Goal: Transaction & Acquisition: Purchase product/service

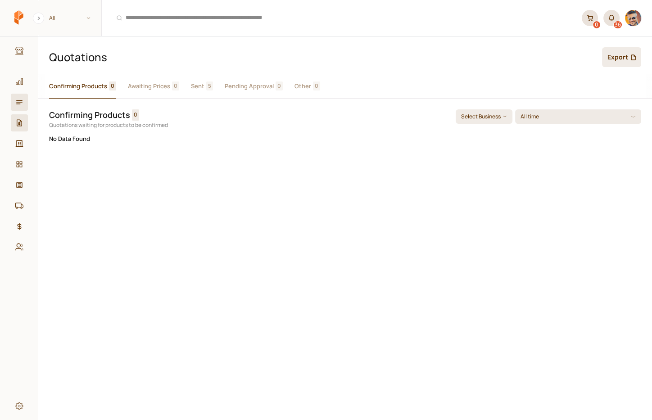
click at [19, 103] on icon at bounding box center [19, 102] width 8 height 8
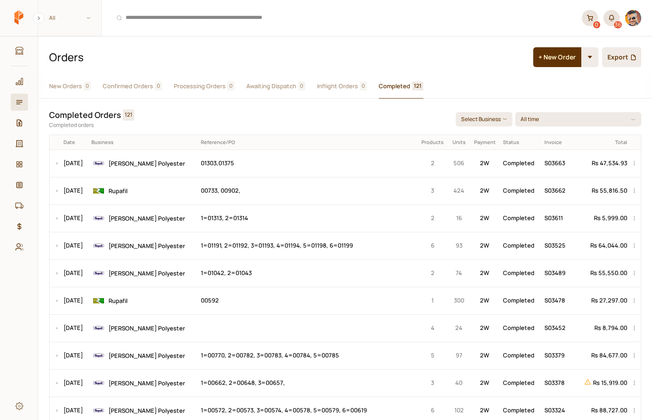
click at [396, 83] on span "Completed" at bounding box center [395, 85] width 32 height 9
click at [204, 189] on td "00733, 00902," at bounding box center [307, 190] width 219 height 27
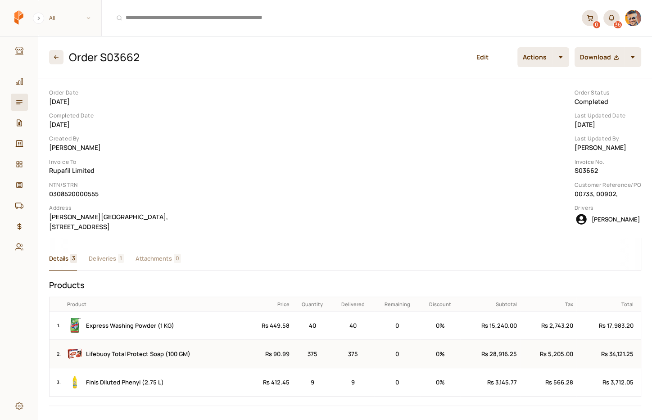
scroll to position [0, 0]
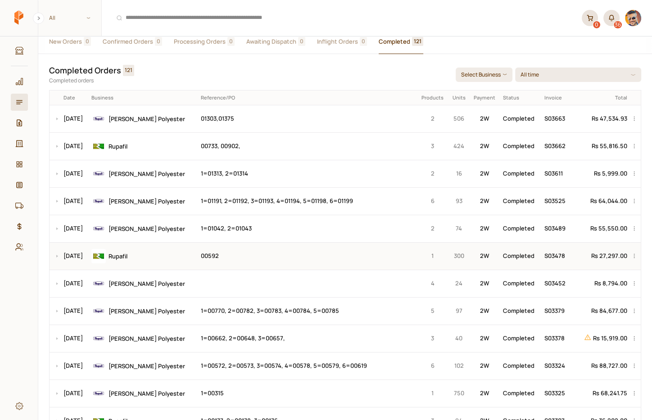
scroll to position [46, 0]
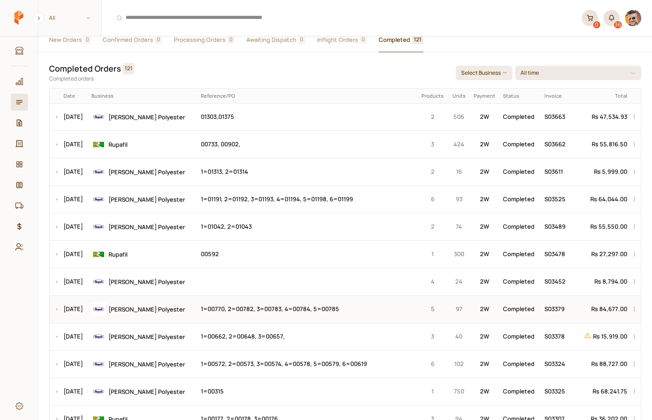
click at [214, 308] on td "1=00770, 2=00782, 3=00783, 4=00784, 5=00785" at bounding box center [307, 308] width 219 height 27
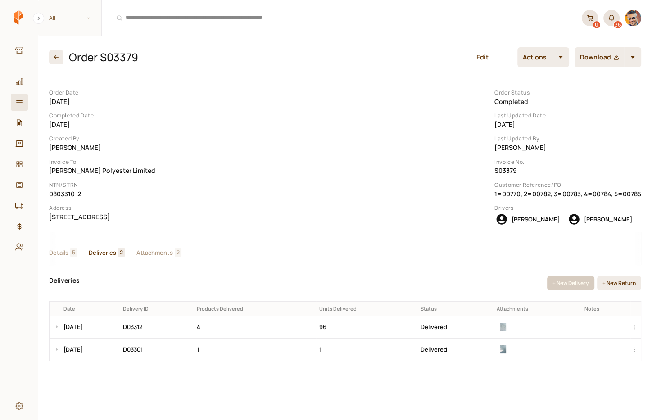
click at [108, 143] on div "Order Date [DATE] Completed Date [DATE] Created By [PERSON_NAME] Invoice To [PE…" at bounding box center [345, 219] width 614 height 283
click at [507, 327] on img at bounding box center [503, 327] width 8 height 8
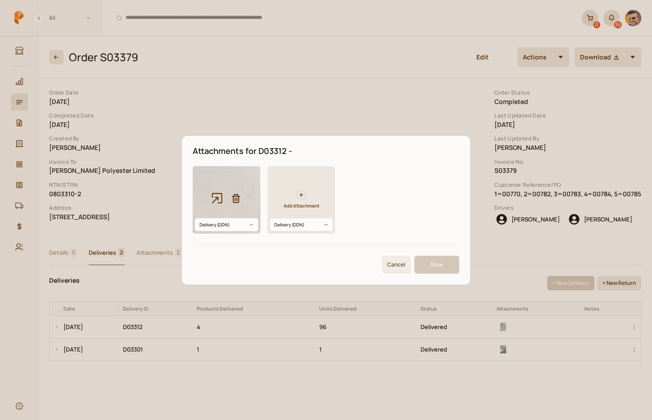
click at [216, 195] on icon "button" at bounding box center [217, 198] width 14 height 14
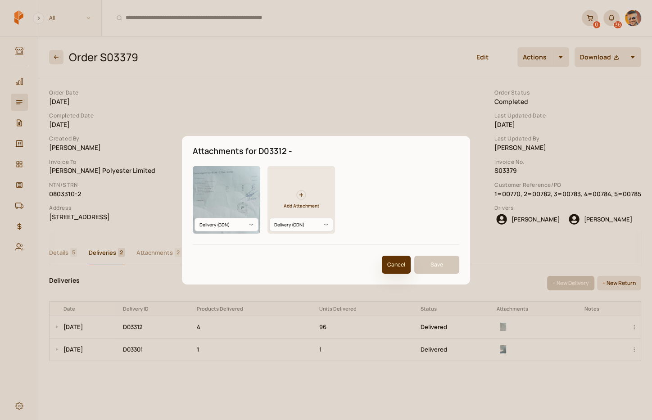
click at [393, 262] on button "Cancel" at bounding box center [396, 265] width 29 height 18
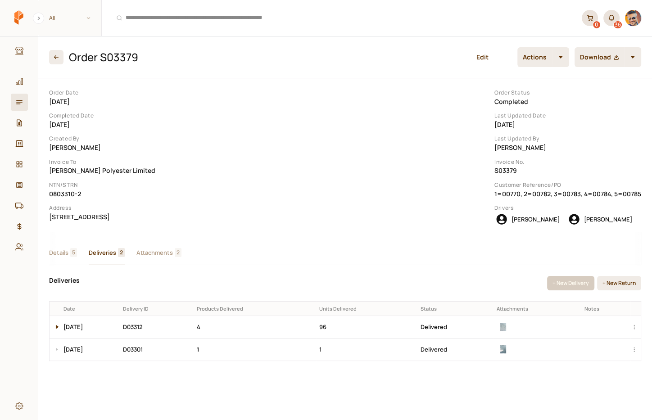
click at [57, 330] on button at bounding box center [55, 327] width 11 height 22
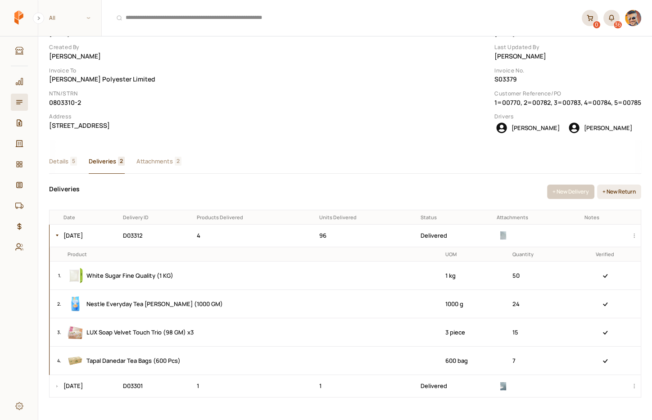
scroll to position [95, 0]
click at [54, 235] on button at bounding box center [55, 236] width 11 height 22
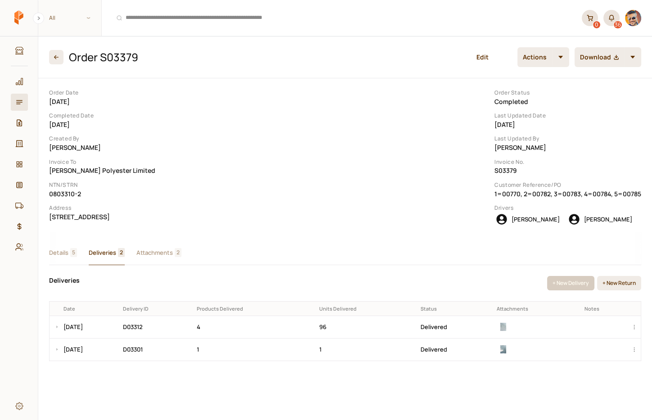
scroll to position [0, 0]
click at [172, 258] on span "Attachments" at bounding box center [154, 252] width 36 height 9
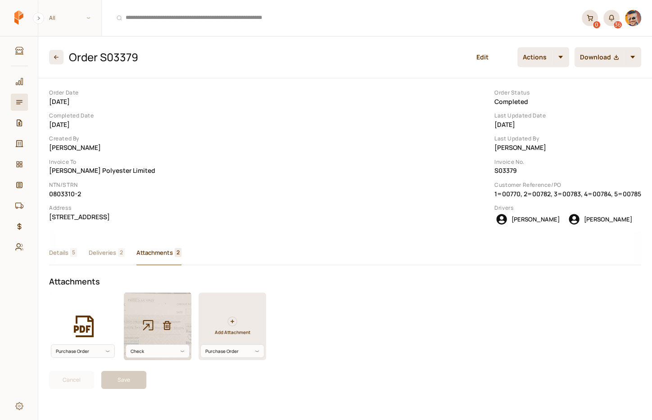
click at [149, 323] on icon "button" at bounding box center [148, 325] width 14 height 14
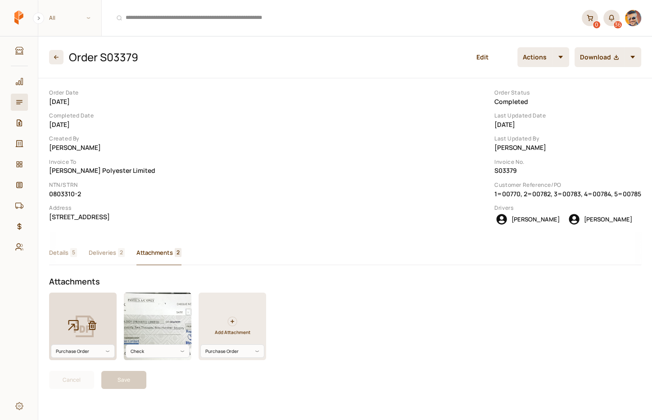
click at [74, 327] on icon "button" at bounding box center [73, 325] width 10 height 10
click at [243, 358] on div "Purchase Order" at bounding box center [232, 351] width 64 height 14
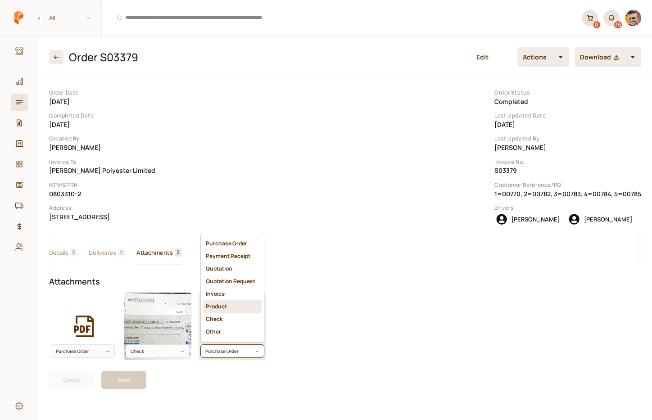
click at [323, 389] on div "Cancel Save" at bounding box center [344, 379] width 599 height 25
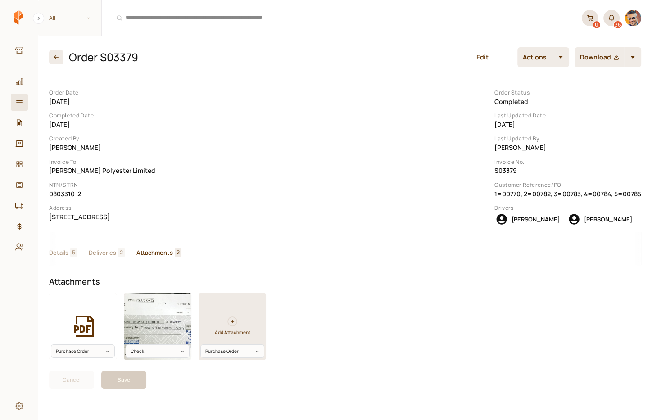
click at [244, 384] on div "Cancel Save" at bounding box center [344, 379] width 599 height 25
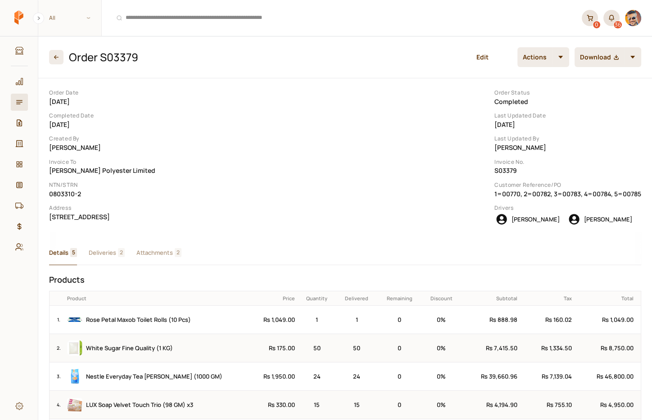
click at [66, 257] on span "Details" at bounding box center [58, 252] width 19 height 9
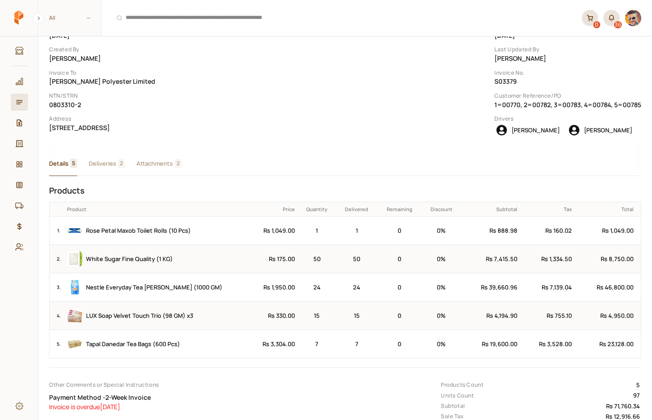
scroll to position [80, 0]
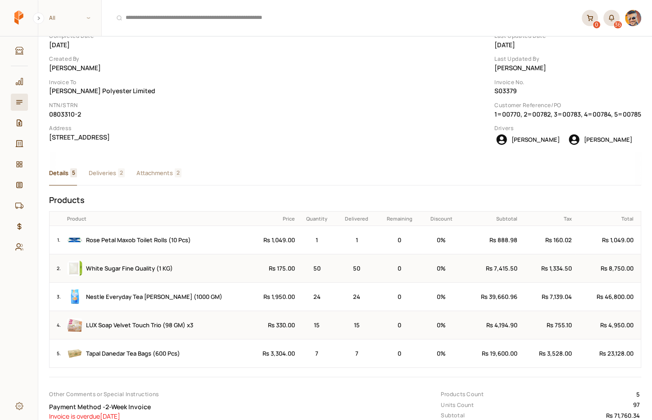
click at [113, 176] on div "Order Date [DATE] Completed Date [DATE] Created By [PERSON_NAME] Invoice To [PE…" at bounding box center [345, 244] width 614 height 490
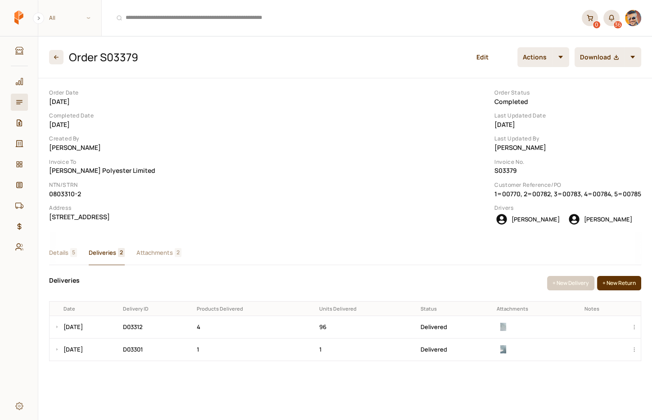
click at [611, 284] on button "+ New Return" at bounding box center [619, 283] width 44 height 14
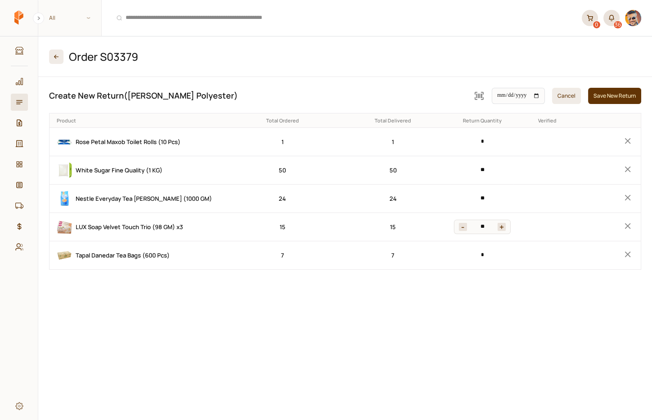
click at [629, 222] on icon at bounding box center [628, 226] width 10 height 10
type input "*"
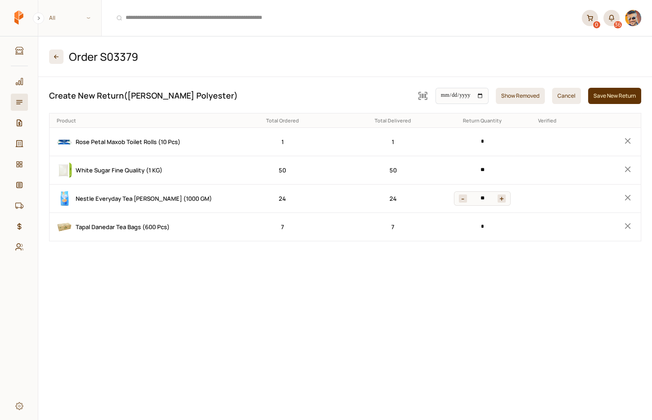
click at [626, 196] on icon at bounding box center [628, 197] width 6 height 6
type input "*"
click at [558, 92] on button "Cancel" at bounding box center [566, 96] width 29 height 16
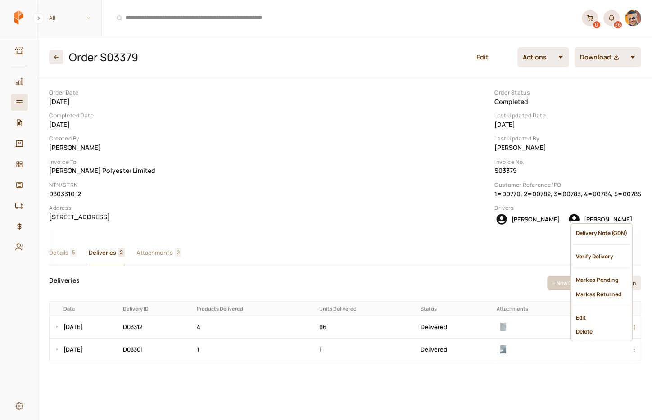
click at [633, 327] on body "Procure Marketplace Dashboard Orders Quotations Businesses Products Invoices Su…" at bounding box center [326, 210] width 652 height 420
click at [598, 233] on div "Delivery Note (GDN)" at bounding box center [601, 233] width 57 height 14
click at [507, 328] on img at bounding box center [503, 327] width 8 height 8
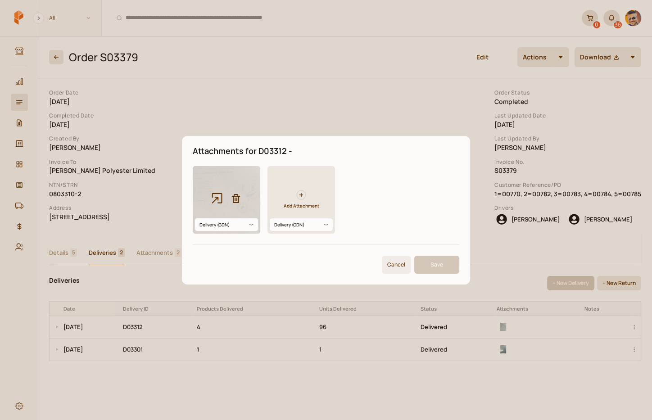
click at [213, 197] on icon "button" at bounding box center [217, 198] width 14 height 14
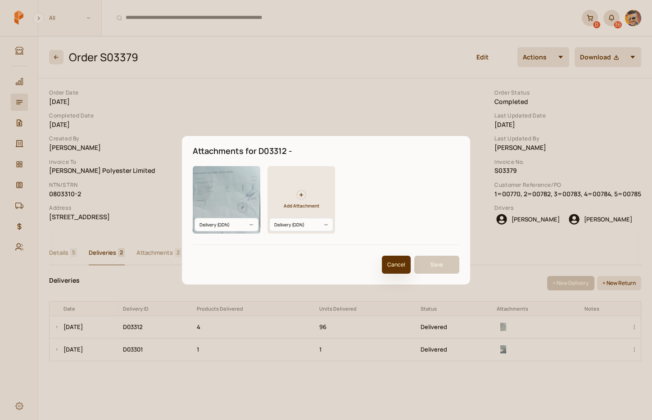
click at [399, 267] on button "Cancel" at bounding box center [396, 265] width 29 height 18
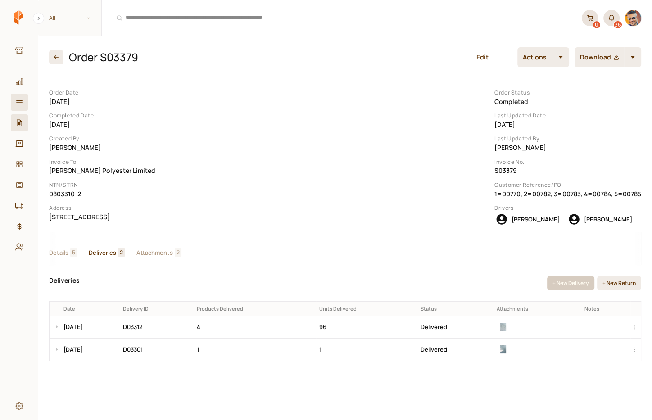
click at [18, 120] on icon at bounding box center [19, 123] width 8 height 8
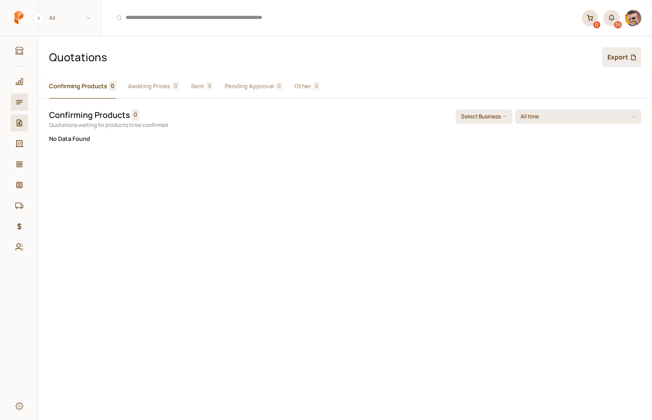
click at [15, 98] on link "Orders" at bounding box center [19, 102] width 17 height 17
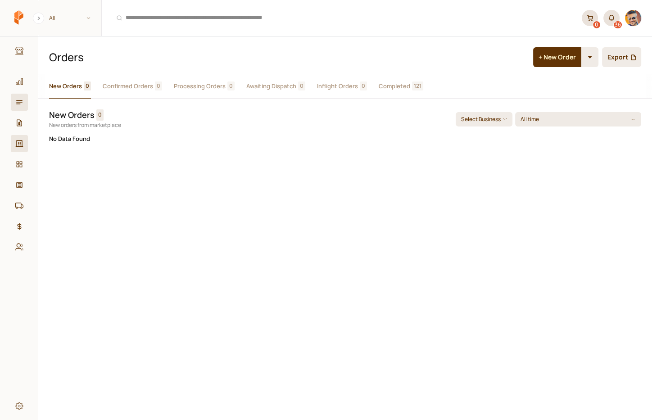
click at [20, 141] on icon at bounding box center [20, 143] width 8 height 7
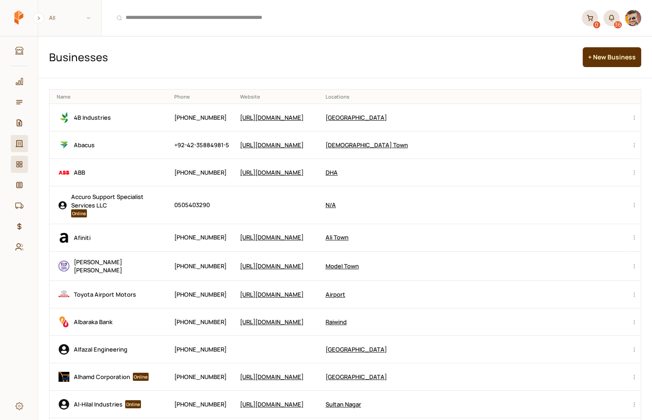
click at [17, 165] on icon at bounding box center [19, 164] width 8 height 8
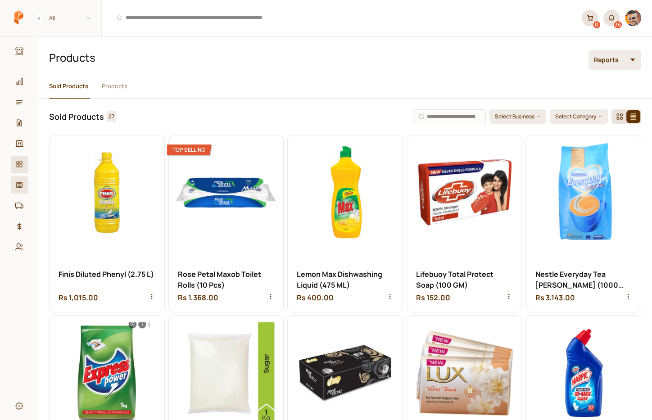
click at [19, 184] on icon at bounding box center [19, 185] width 8 height 8
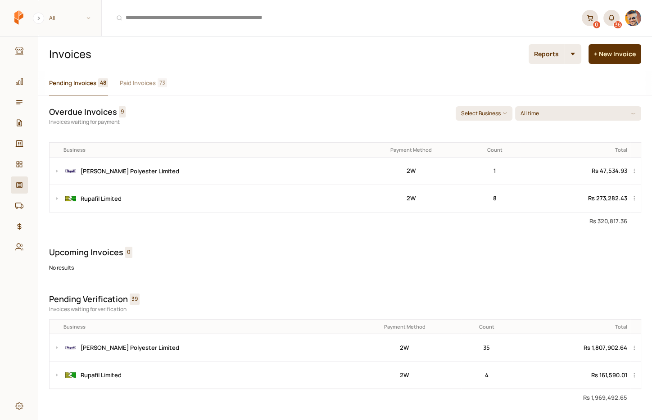
scroll to position [3, 0]
click at [19, 200] on link "Suppliers" at bounding box center [19, 205] width 17 height 17
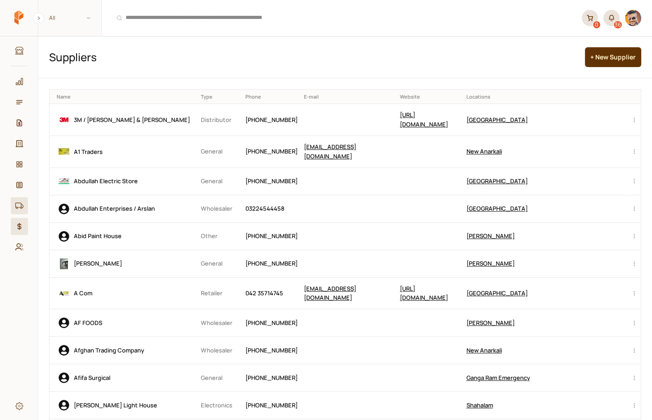
click at [21, 228] on icon at bounding box center [19, 226] width 8 height 8
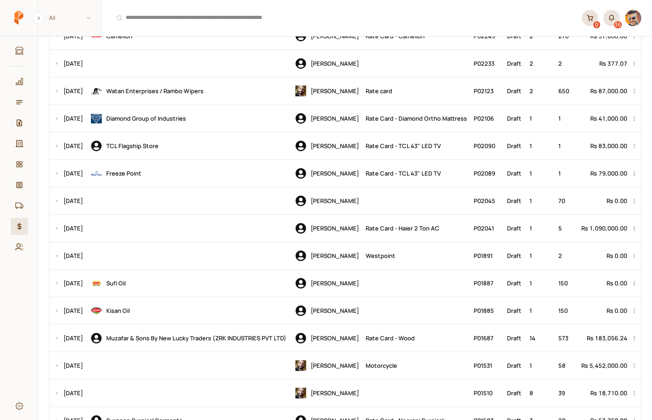
scroll to position [361, 0]
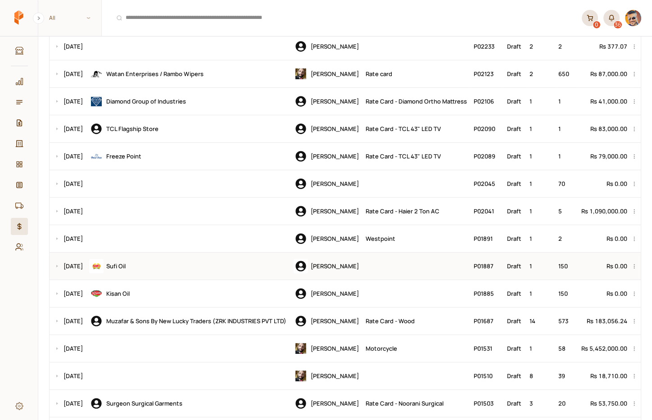
click at [162, 273] on div "Sufi Oil" at bounding box center [188, 266] width 198 height 14
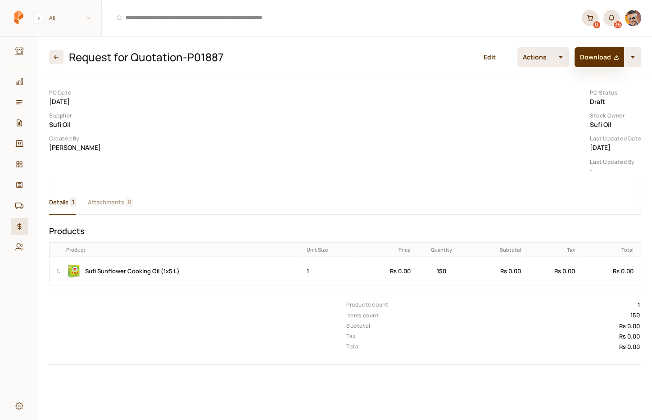
click at [597, 58] on button "Download" at bounding box center [599, 57] width 50 height 20
click at [274, 316] on div at bounding box center [170, 327] width 283 height 92
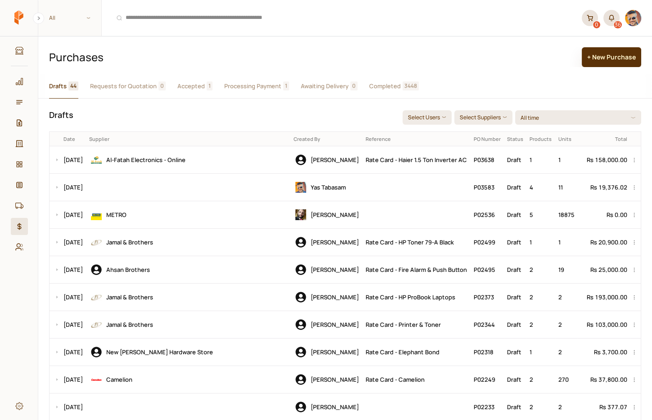
click at [613, 56] on button "+ New Purchase" at bounding box center [611, 57] width 59 height 20
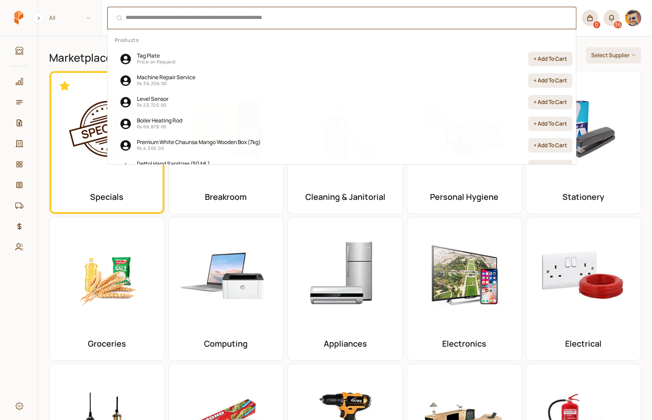
click at [327, 18] on div "⌘ + K" at bounding box center [341, 18] width 469 height 23
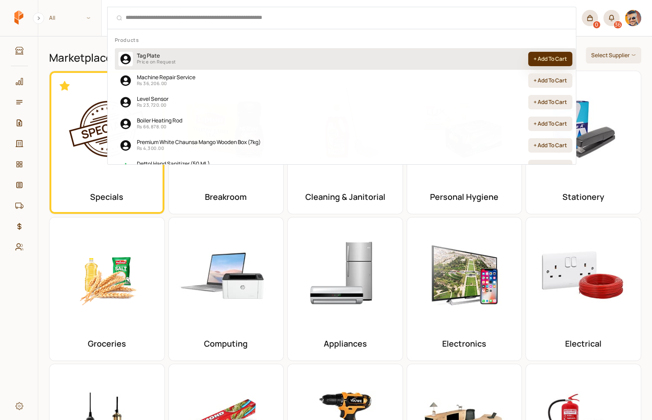
click at [560, 62] on button "+ Add To Cart" at bounding box center [550, 59] width 44 height 14
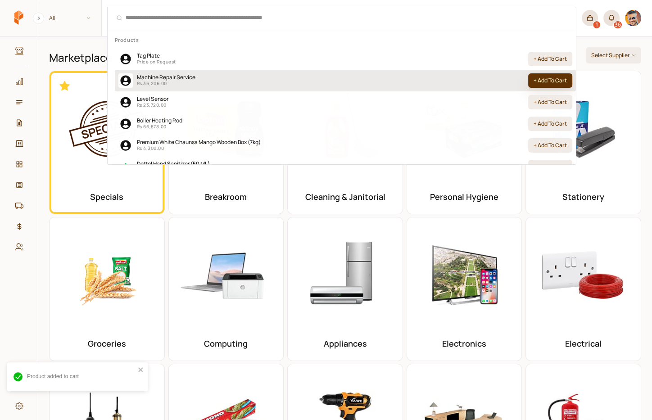
click at [555, 83] on button "+ Add To Cart" at bounding box center [550, 80] width 44 height 14
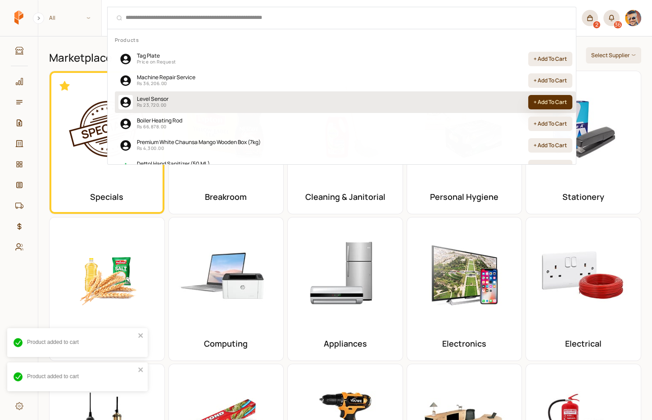
click at [551, 97] on button "+ Add To Cart" at bounding box center [550, 102] width 44 height 14
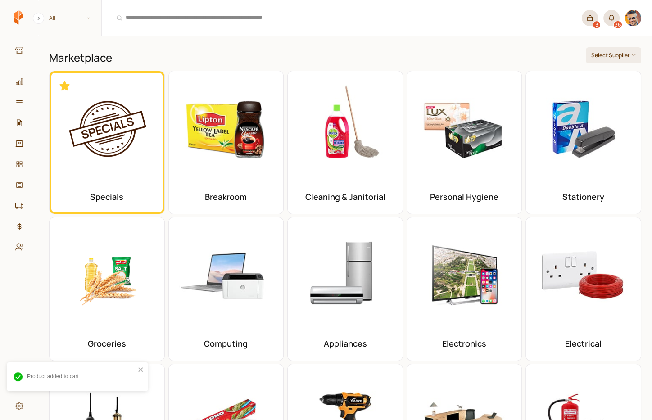
click at [591, 22] on link "3" at bounding box center [590, 18] width 16 height 16
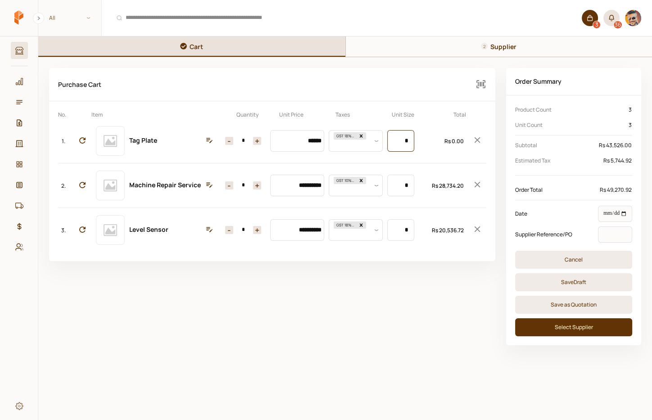
click at [394, 138] on input "*" at bounding box center [400, 141] width 27 height 22
click at [19, 45] on link "Marketplace" at bounding box center [19, 50] width 17 height 17
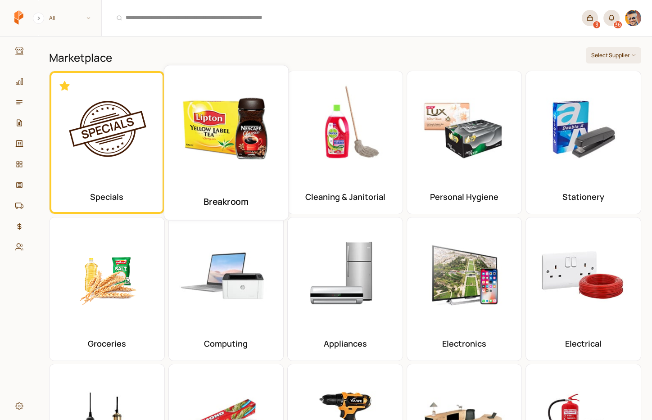
click at [232, 120] on img at bounding box center [226, 126] width 109 height 109
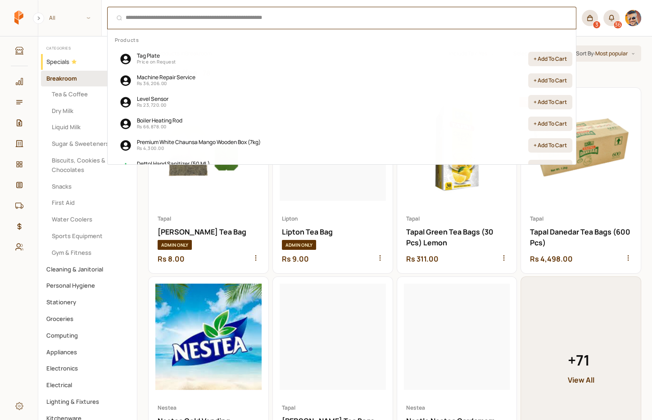
click at [190, 18] on div "⌘ + K" at bounding box center [341, 18] width 469 height 23
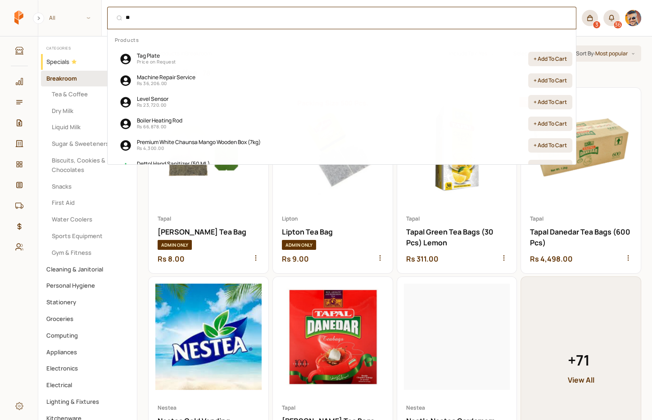
type input "***"
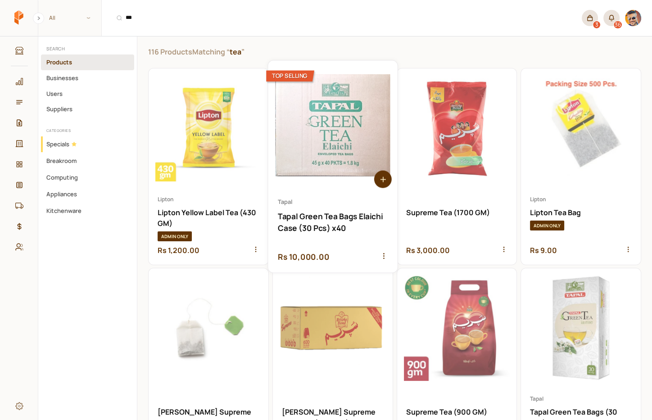
click at [322, 126] on link "Open Tapal Green Tea Bags Elaichi Case (30 Pcs) x40" at bounding box center [332, 166] width 129 height 212
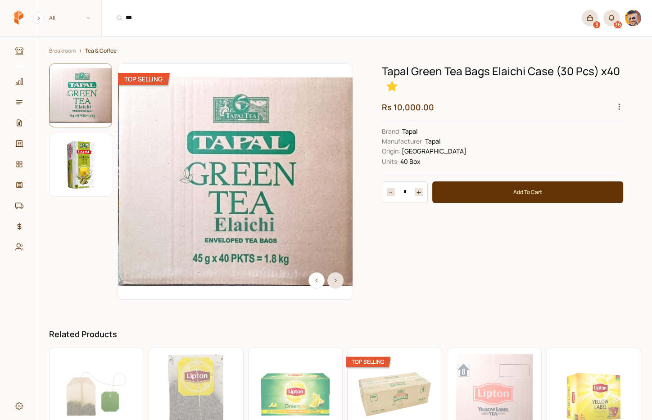
click at [619, 104] on icon "button" at bounding box center [619, 107] width 8 height 8
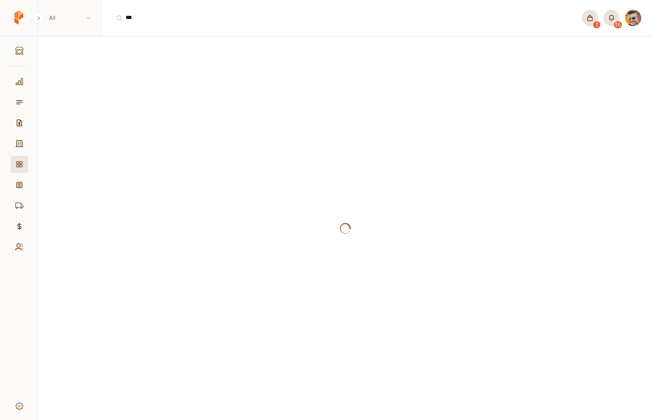
select select "********"
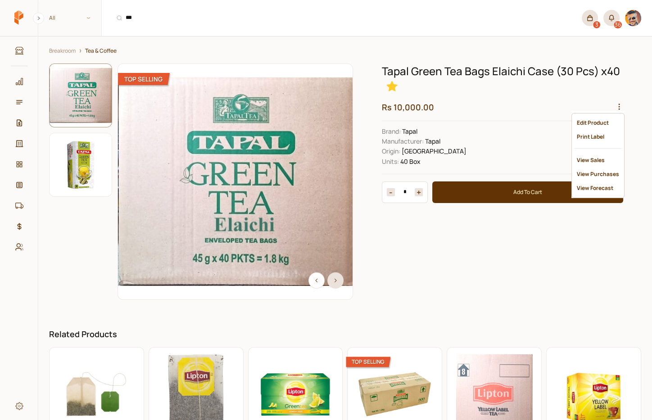
click at [619, 106] on circle "button" at bounding box center [619, 106] width 1 height 1
click at [595, 132] on div "Print Label" at bounding box center [598, 137] width 48 height 14
click at [618, 104] on icon "button" at bounding box center [619, 107] width 8 height 8
select select "********"
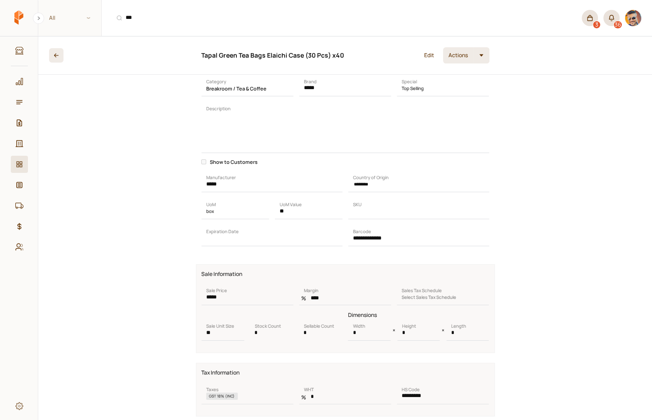
scroll to position [158, 0]
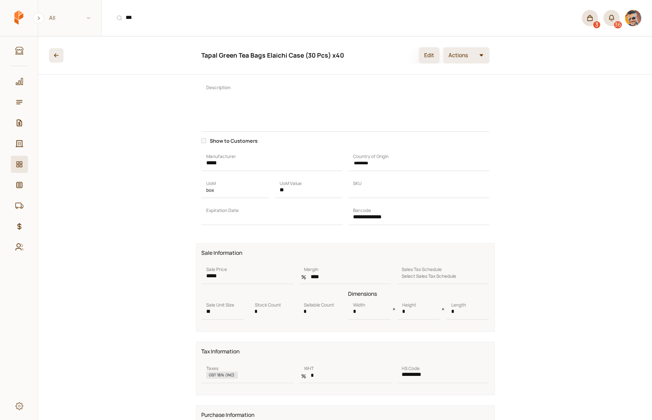
click at [426, 53] on button "Edit" at bounding box center [429, 55] width 21 height 16
select select "********"
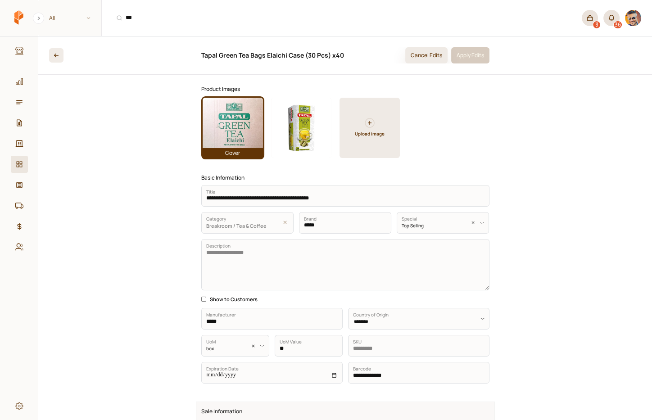
click at [427, 54] on button "Cancel Edits" at bounding box center [426, 55] width 42 height 16
select select "********"
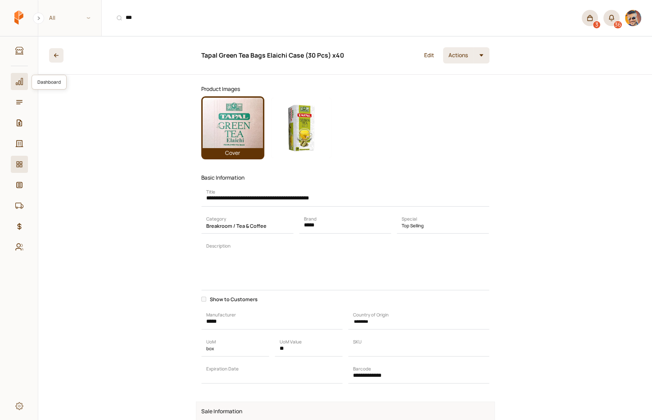
click at [17, 82] on icon at bounding box center [19, 81] width 7 height 7
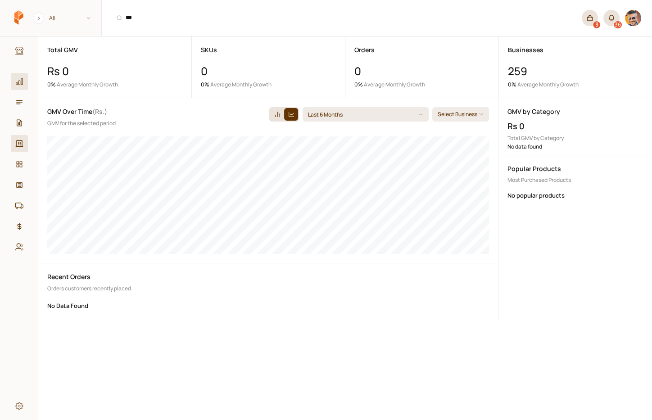
click at [18, 143] on icon at bounding box center [19, 144] width 8 height 8
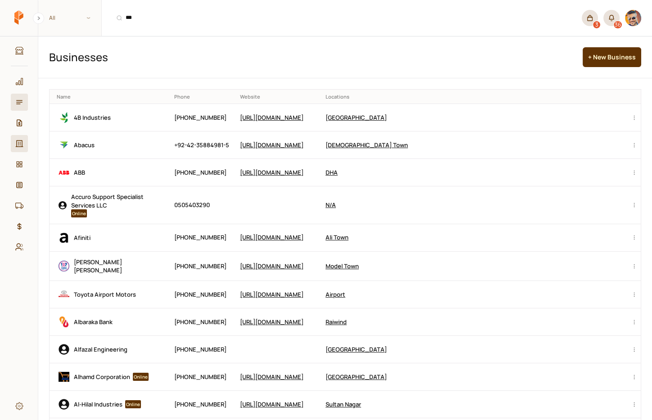
click at [18, 102] on icon at bounding box center [19, 102] width 6 height 4
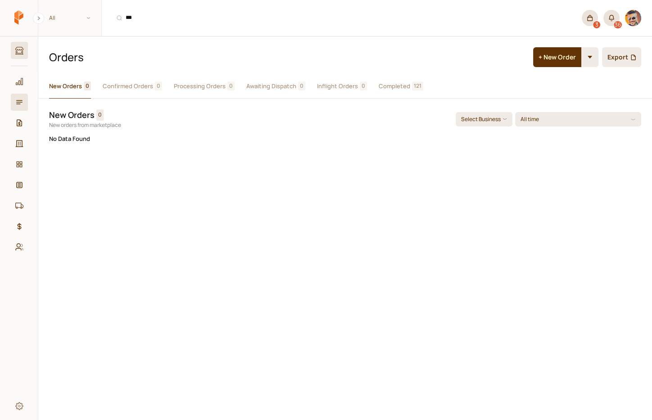
click at [21, 50] on icon at bounding box center [19, 51] width 8 height 8
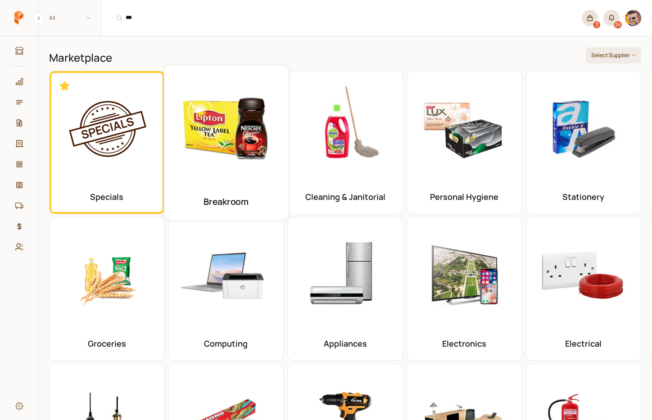
click at [241, 140] on img at bounding box center [226, 126] width 109 height 109
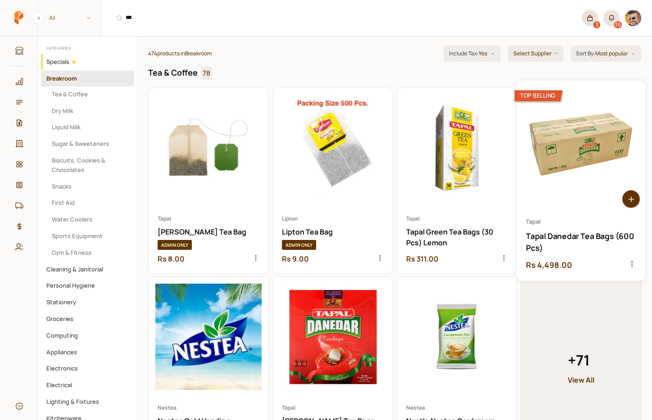
click at [579, 131] on link "Open Tapal Danedar Tea Bags (600 Pcs)" at bounding box center [580, 181] width 129 height 200
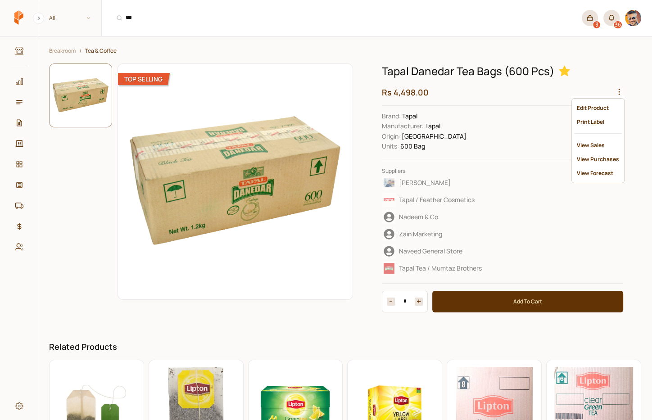
click at [615, 88] on icon "button" at bounding box center [619, 92] width 8 height 8
click at [596, 142] on div "View Sales" at bounding box center [598, 145] width 48 height 14
click at [406, 198] on span "Tapal / Feather Cosmetics" at bounding box center [437, 199] width 76 height 9
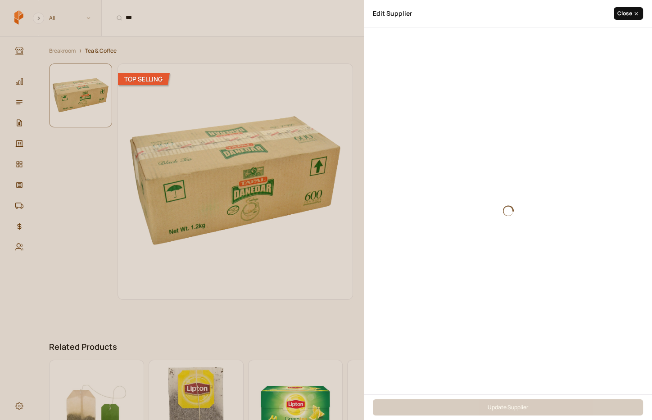
select select "********"
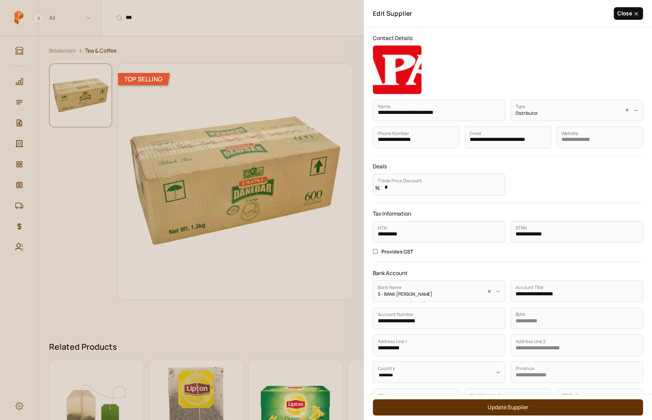
click at [630, 14] on button "Close" at bounding box center [628, 13] width 29 height 13
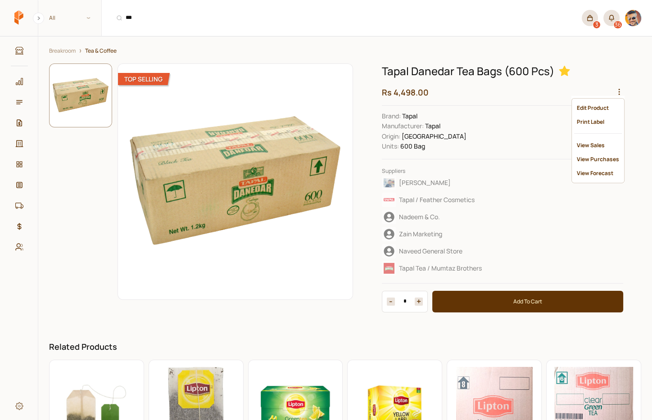
click at [623, 90] on icon "button" at bounding box center [619, 92] width 8 height 8
click at [19, 405] on icon at bounding box center [19, 406] width 2 height 2
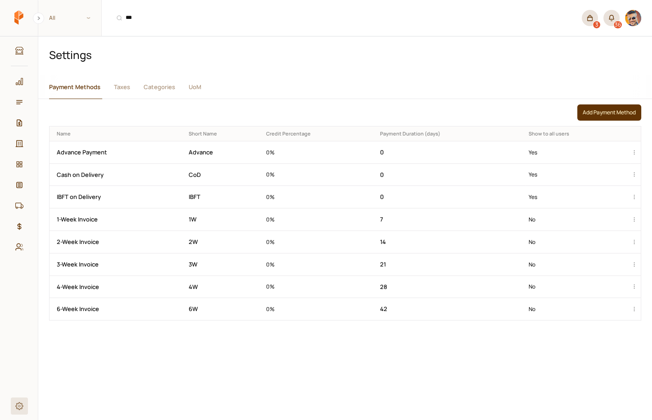
click at [122, 85] on span "Taxes" at bounding box center [122, 86] width 16 height 9
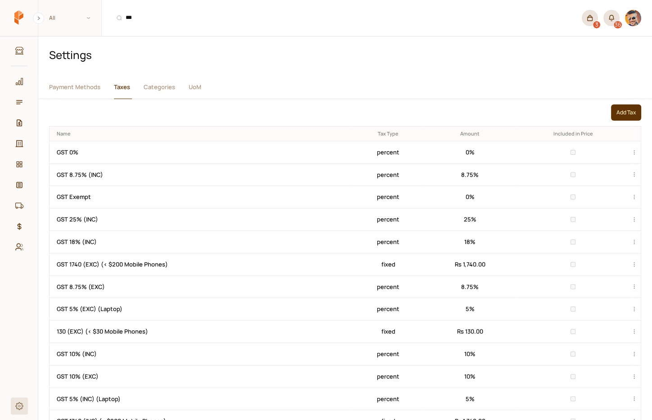
click at [154, 85] on span "Categories" at bounding box center [160, 86] width 32 height 9
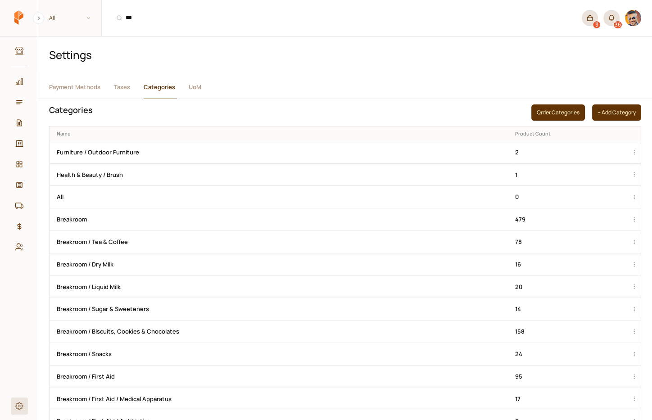
click at [195, 86] on span "UoM" at bounding box center [195, 86] width 13 height 9
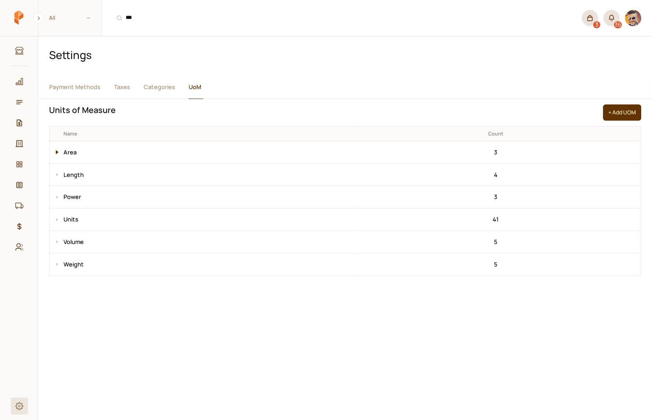
click at [56, 148] on button at bounding box center [55, 152] width 11 height 22
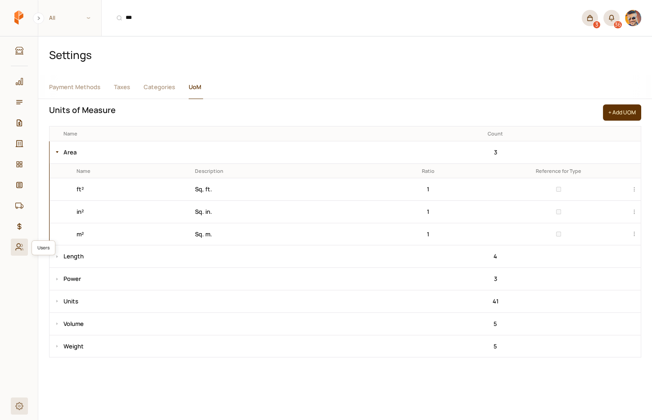
click at [18, 249] on icon at bounding box center [18, 250] width 5 height 2
